Goal: Task Accomplishment & Management: Complete application form

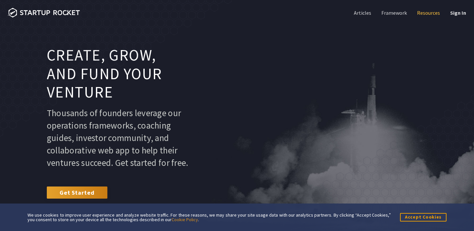
click at [427, 14] on link "Resources" at bounding box center [428, 12] width 24 height 7
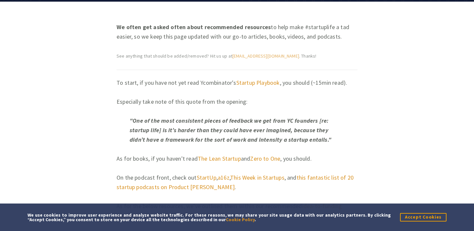
scroll to position [114, 0]
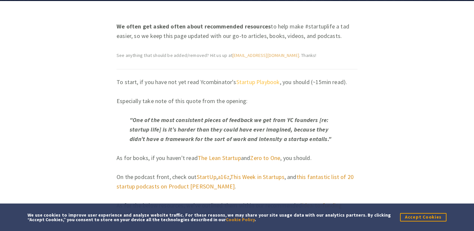
click at [261, 80] on link "Startup Playbook" at bounding box center [258, 82] width 44 height 8
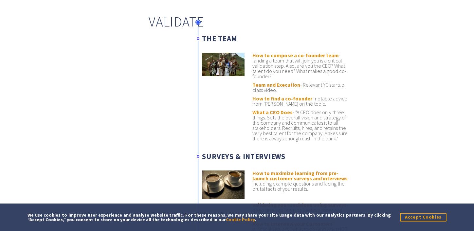
scroll to position [719, 0]
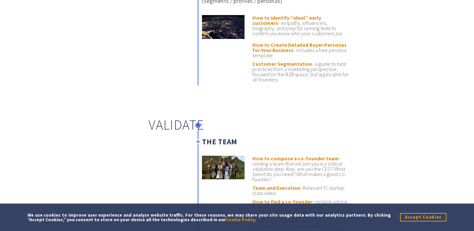
drag, startPoint x: 246, startPoint y: 80, endPoint x: 166, endPoint y: 2, distance: 111.8
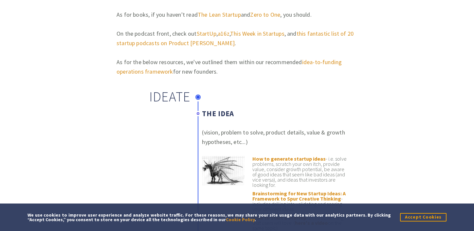
scroll to position [0, 0]
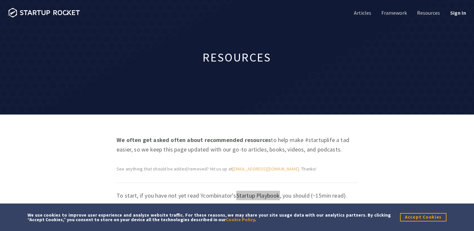
drag, startPoint x: 53, startPoint y: 10, endPoint x: 95, endPoint y: 2, distance: 42.4
click at [0, 0] on nav "Articles Framework Resources Sign In" at bounding box center [237, 13] width 474 height 26
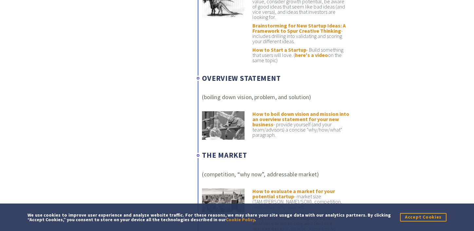
scroll to position [425, 0]
click at [280, 50] on link "How to Start a Startup" at bounding box center [279, 49] width 54 height 7
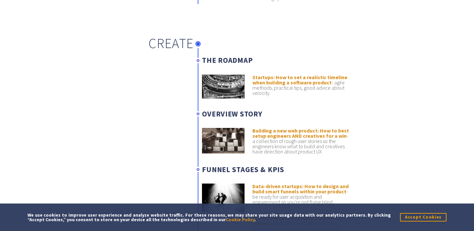
scroll to position [1234, 0]
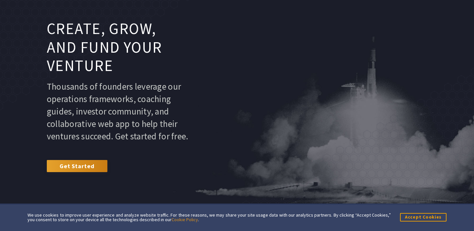
scroll to position [35, 0]
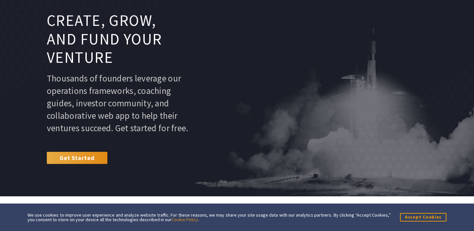
click at [86, 164] on link "Get Started" at bounding box center [77, 158] width 61 height 12
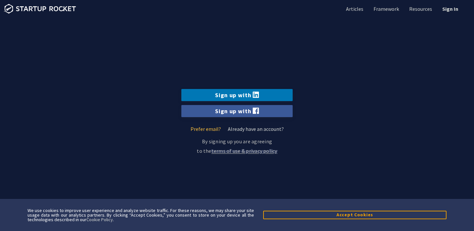
click at [201, 129] on link "Prefer email?" at bounding box center [205, 129] width 30 height 7
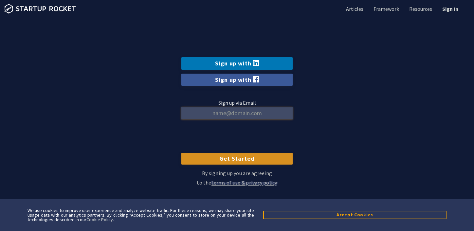
click at [225, 115] on input "Sign up via Email" at bounding box center [236, 113] width 111 height 12
type input "bumstead.zoe@gmail.com"
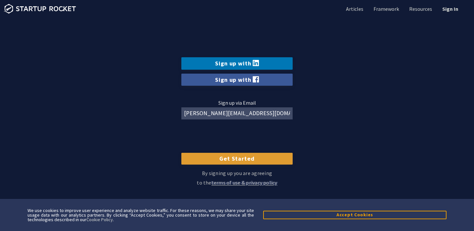
click at [238, 162] on input "Get Started" at bounding box center [236, 159] width 111 height 12
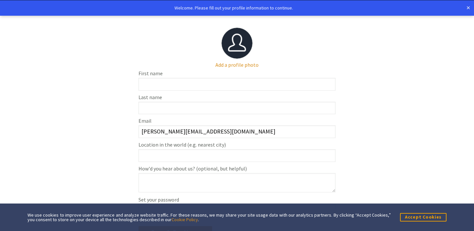
scroll to position [32, 0]
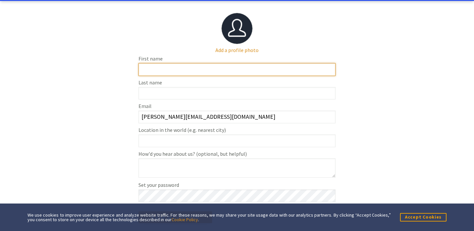
click at [188, 70] on input "First name" at bounding box center [236, 69] width 197 height 13
type input "[PERSON_NAME]"
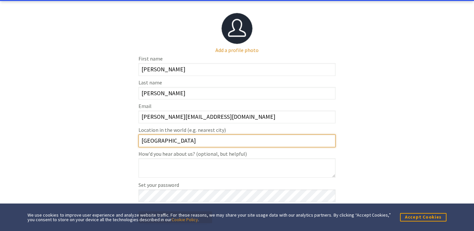
drag, startPoint x: 173, startPoint y: 141, endPoint x: 113, endPoint y: 139, distance: 60.9
click at [113, 140] on section "Add a profile photo First name [PERSON_NAME] Last name [PERSON_NAME] Email [PER…" at bounding box center [237, 115] width 474 height 213
type input "[GEOGRAPHIC_DATA][PERSON_NAME]"
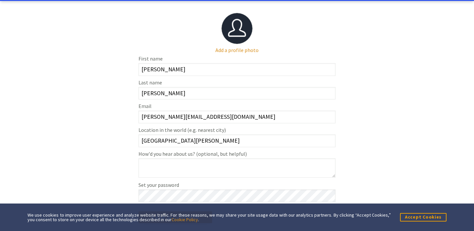
click at [358, 163] on section "Add a profile photo First name [PERSON_NAME] Last name [PERSON_NAME] Email [PER…" at bounding box center [237, 115] width 474 height 213
click at [406, 215] on button "Accept Cookies" at bounding box center [423, 217] width 46 height 8
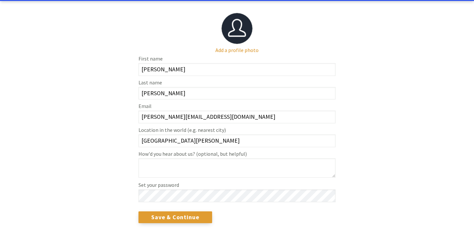
click at [191, 215] on input "Save & Continue" at bounding box center [175, 217] width 74 height 12
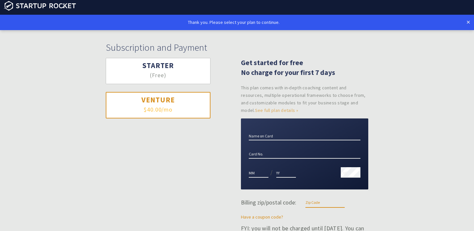
scroll to position [6, 0]
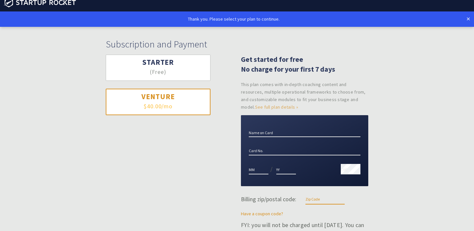
click at [182, 65] on h3 "Starter" at bounding box center [158, 62] width 80 height 9
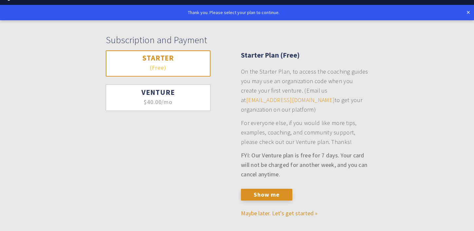
scroll to position [16, 0]
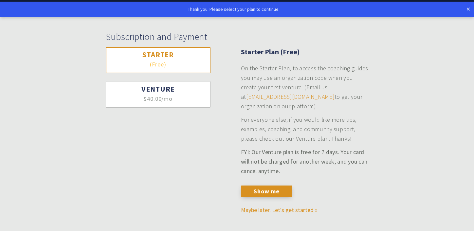
click at [200, 95] on button "Venture $40.00/mo (~£30/mo)" at bounding box center [158, 94] width 105 height 27
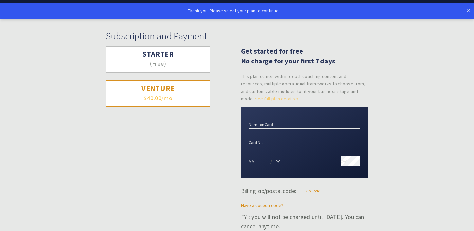
scroll to position [11, 0]
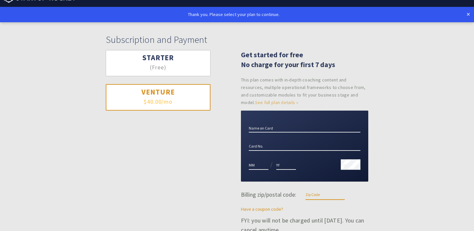
click at [181, 66] on button "Starter (Free)" at bounding box center [158, 63] width 105 height 27
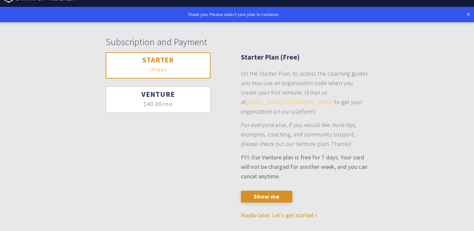
scroll to position [16, 0]
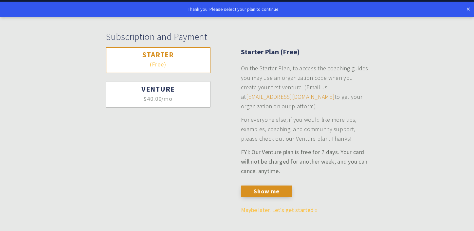
click at [271, 212] on link "Maybe later. Let's get started »" at bounding box center [279, 210] width 77 height 8
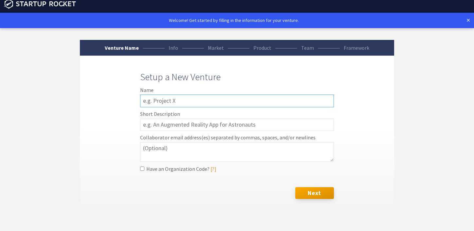
scroll to position [15, 0]
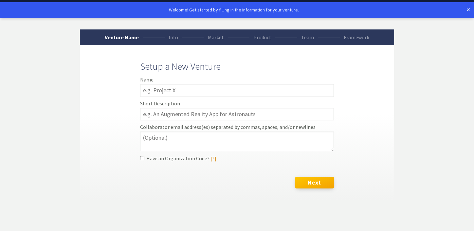
click at [312, 180] on button "Next" at bounding box center [314, 183] width 39 height 12
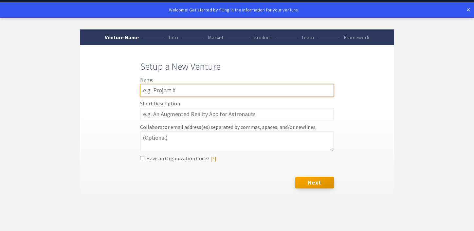
click at [255, 90] on input "text" at bounding box center [237, 90] width 194 height 13
type input "Project Experience"
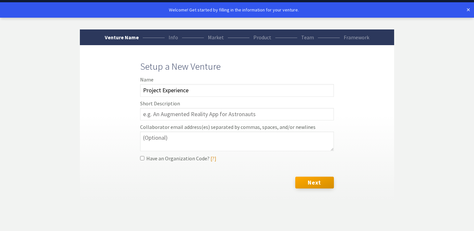
click at [469, 12] on link "×" at bounding box center [468, 10] width 4 height 8
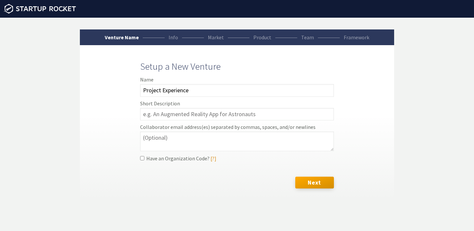
scroll to position [0, 0]
